Goal: Find contact information: Find contact information

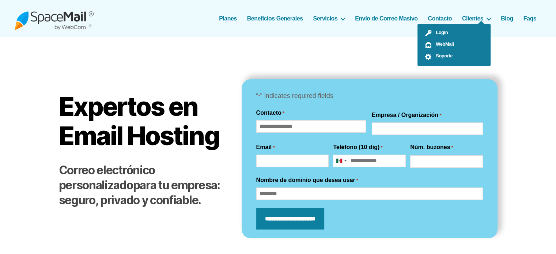
click at [483, 16] on link "Clientes" at bounding box center [476, 18] width 29 height 7
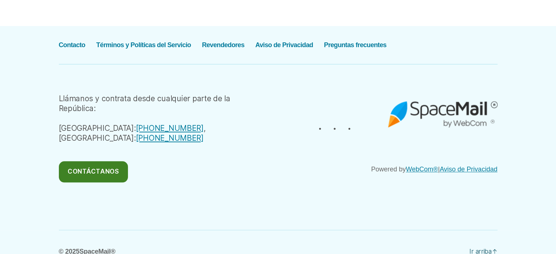
scroll to position [741, 0]
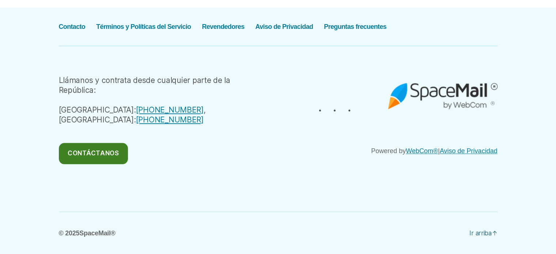
click at [103, 151] on link "Contáctanos" at bounding box center [93, 154] width 69 height 22
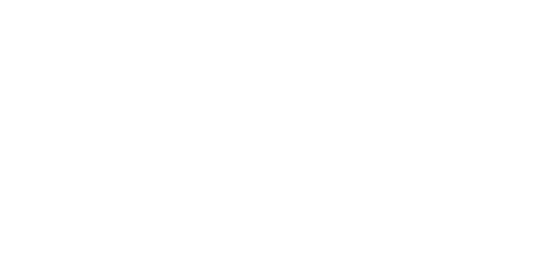
scroll to position [117, 0]
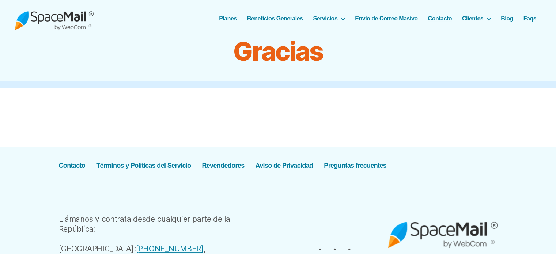
click at [439, 17] on link "Contacto" at bounding box center [440, 18] width 24 height 7
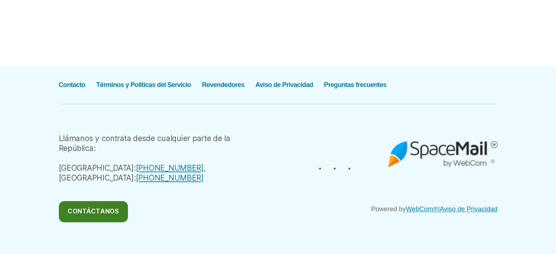
scroll to position [682, 0]
